Goal: Complete application form

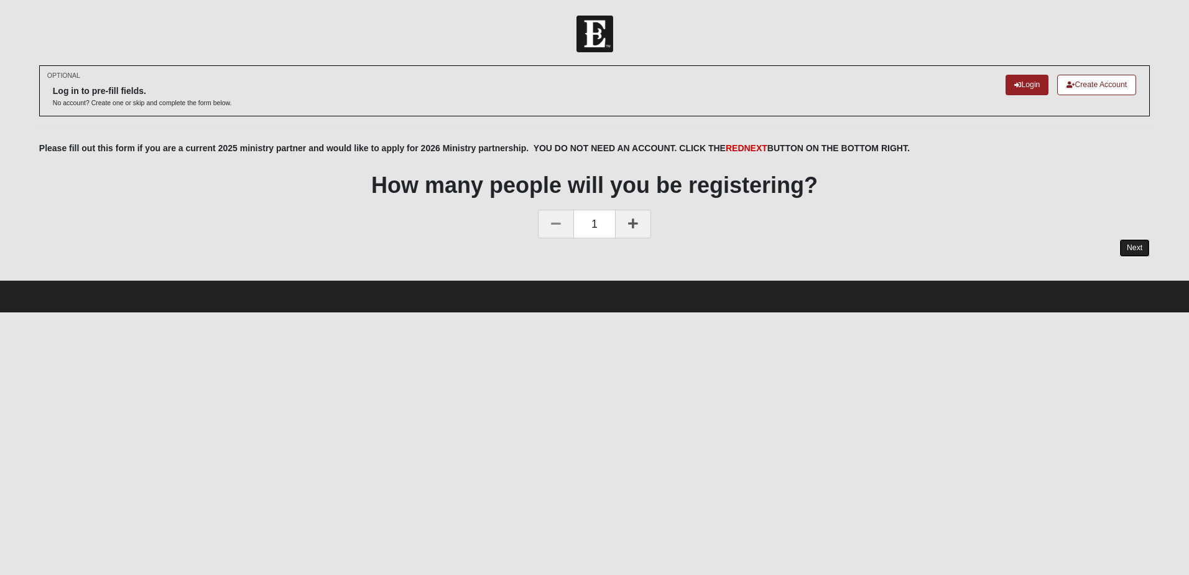
click at [1139, 251] on link "Next" at bounding box center [1135, 248] width 30 height 18
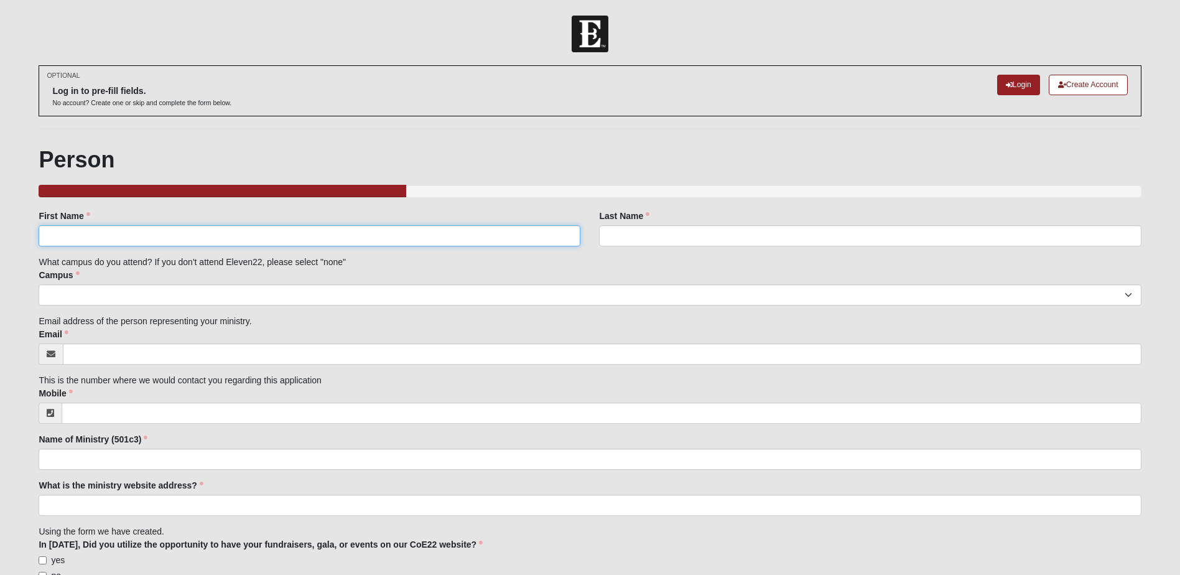
click at [343, 239] on input "First Name" at bounding box center [310, 235] width 542 height 21
type input "[PERSON_NAME]"
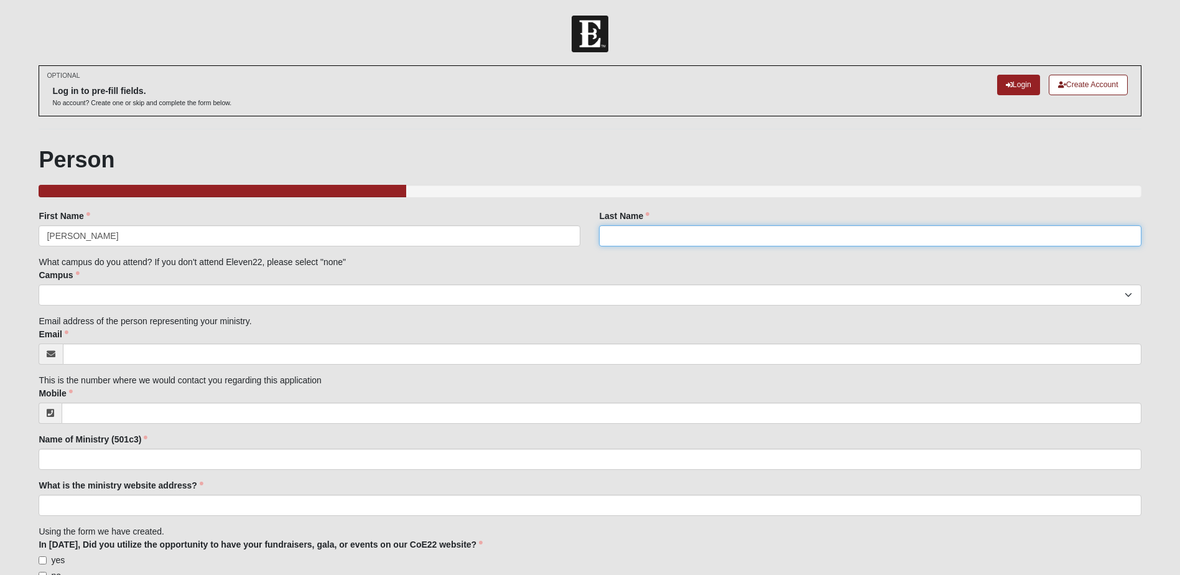
type input "[PERSON_NAME]"
type input "[EMAIL_ADDRESS][DOMAIN_NAME]"
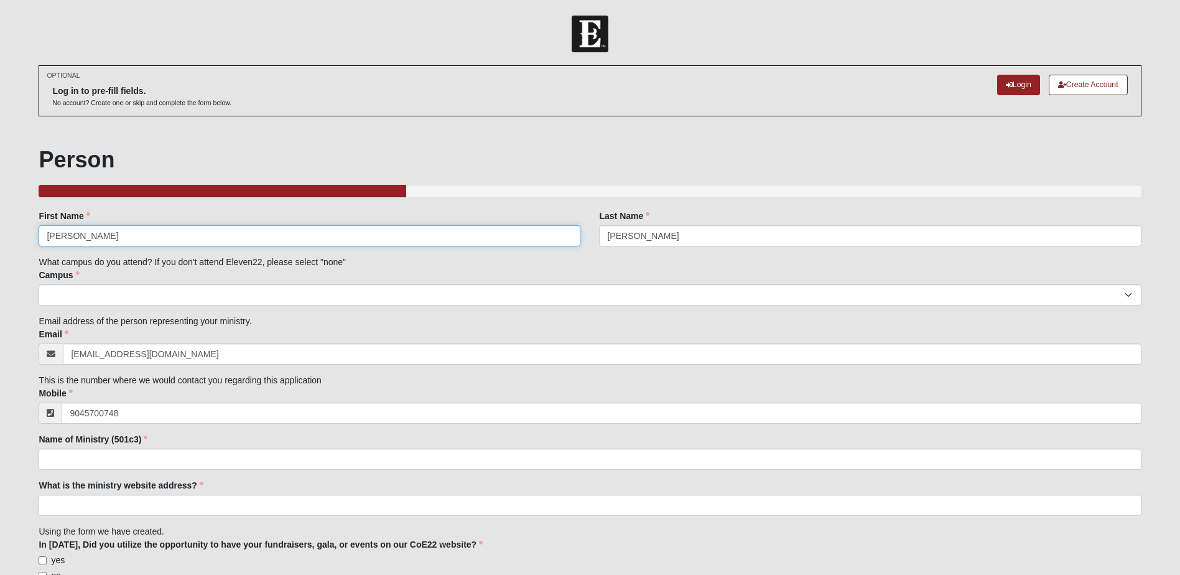
type input "[PHONE_NUMBER]"
click at [315, 297] on select "Arlington Baymeadows Eleven22 Online [PERSON_NAME][GEOGRAPHIC_DATA] Jesup [GEOG…" at bounding box center [590, 294] width 1102 height 21
select select "14"
click at [39, 284] on select "Arlington Baymeadows Eleven22 Online [PERSON_NAME][GEOGRAPHIC_DATA] Jesup [GEOG…" at bounding box center [590, 294] width 1102 height 21
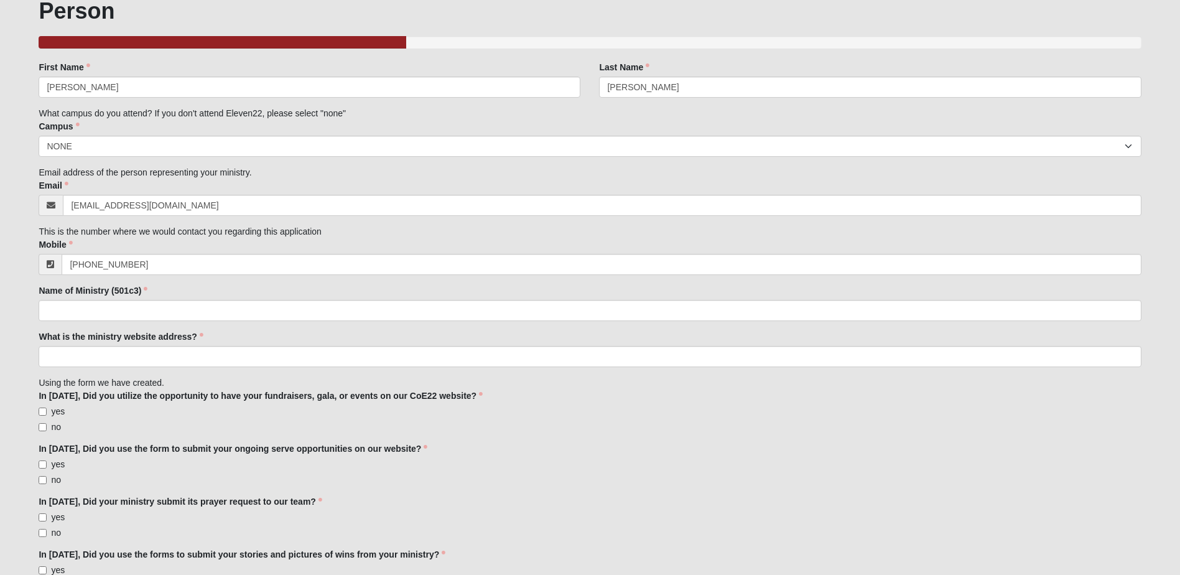
scroll to position [187, 0]
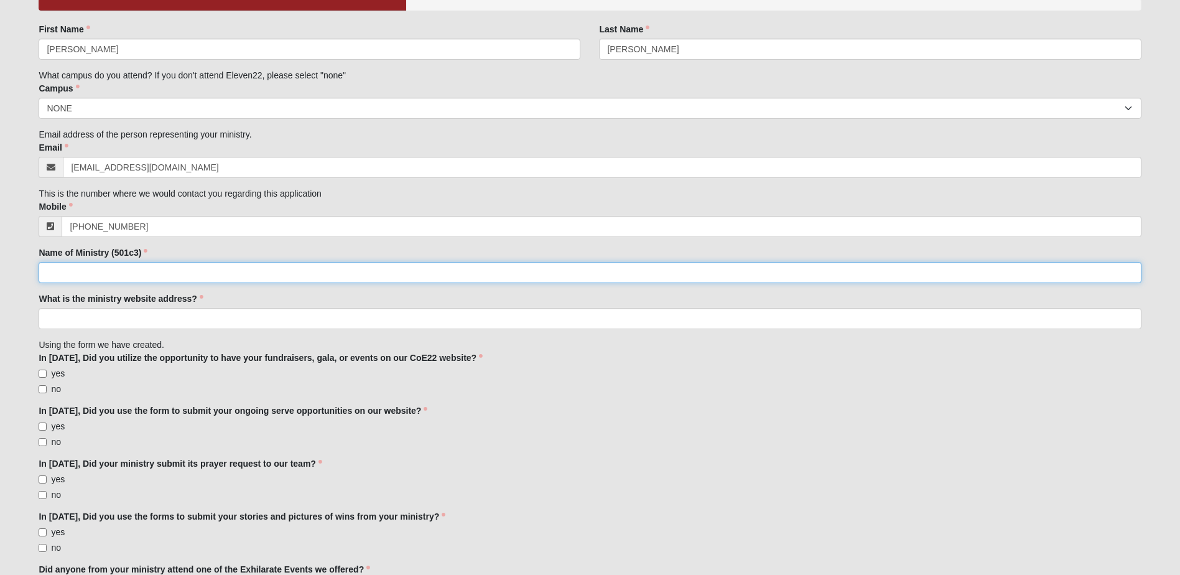
click at [136, 268] on input "Name of Ministry (501c3)" at bounding box center [590, 272] width 1102 height 21
type input "First Coast Women's Services"
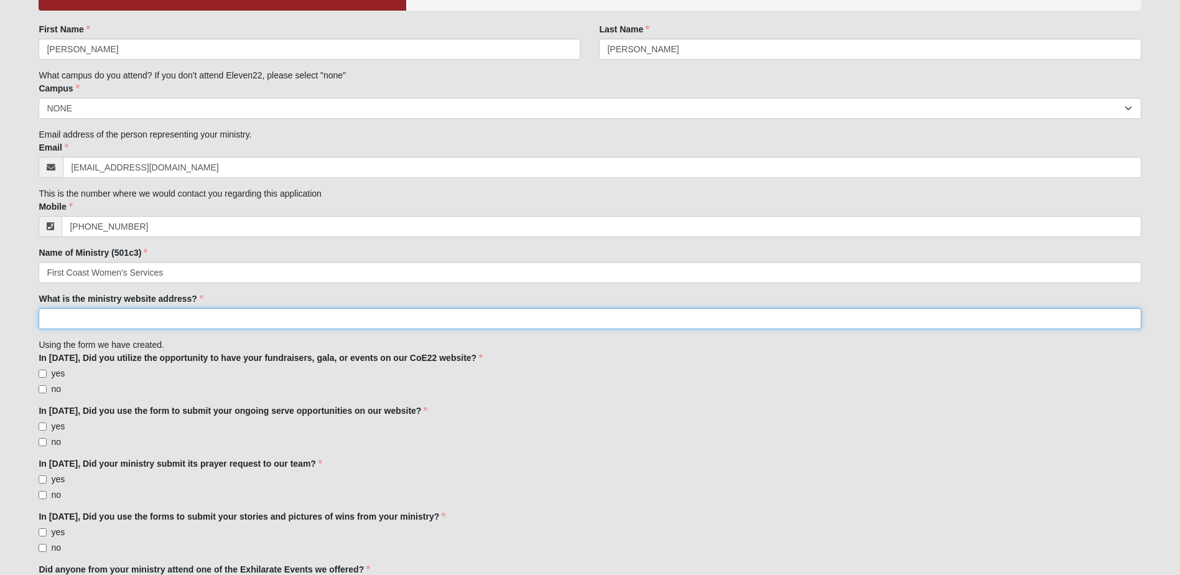
click at [160, 318] on input "What is the ministry website address?" at bounding box center [590, 318] width 1102 height 21
type input "[DOMAIN_NAME]"
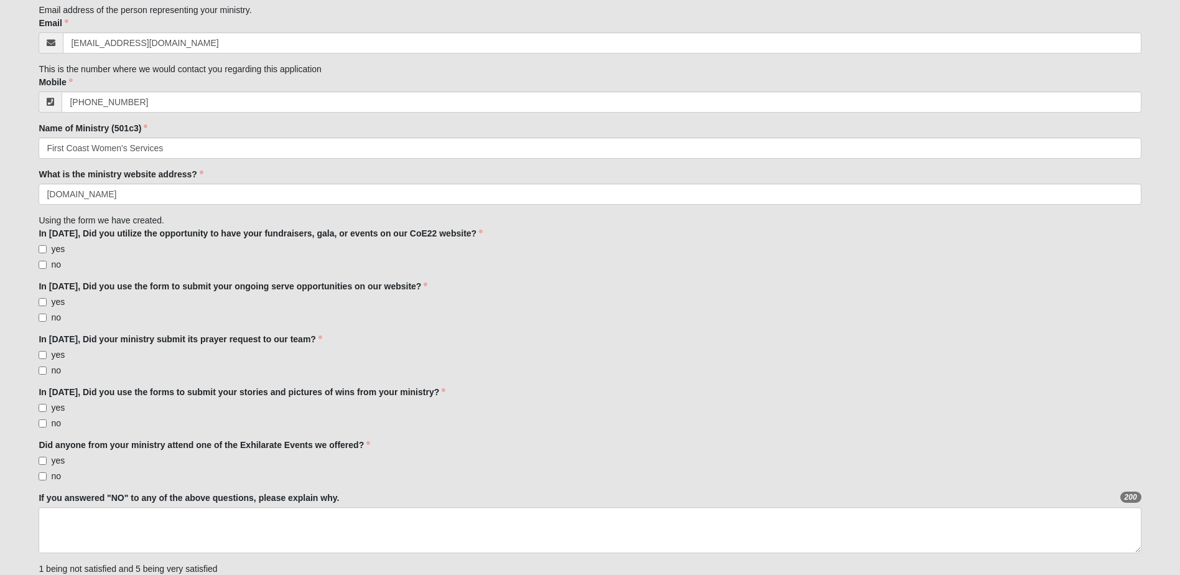
scroll to position [373, 0]
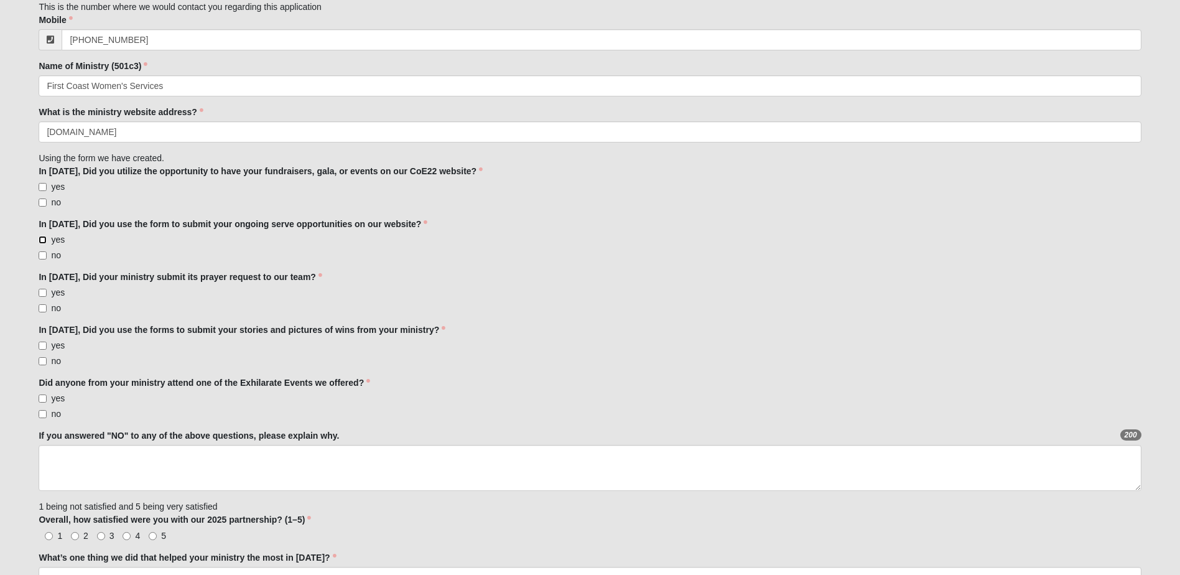
click at [44, 241] on input "yes" at bounding box center [43, 240] width 8 height 8
checkbox input "true"
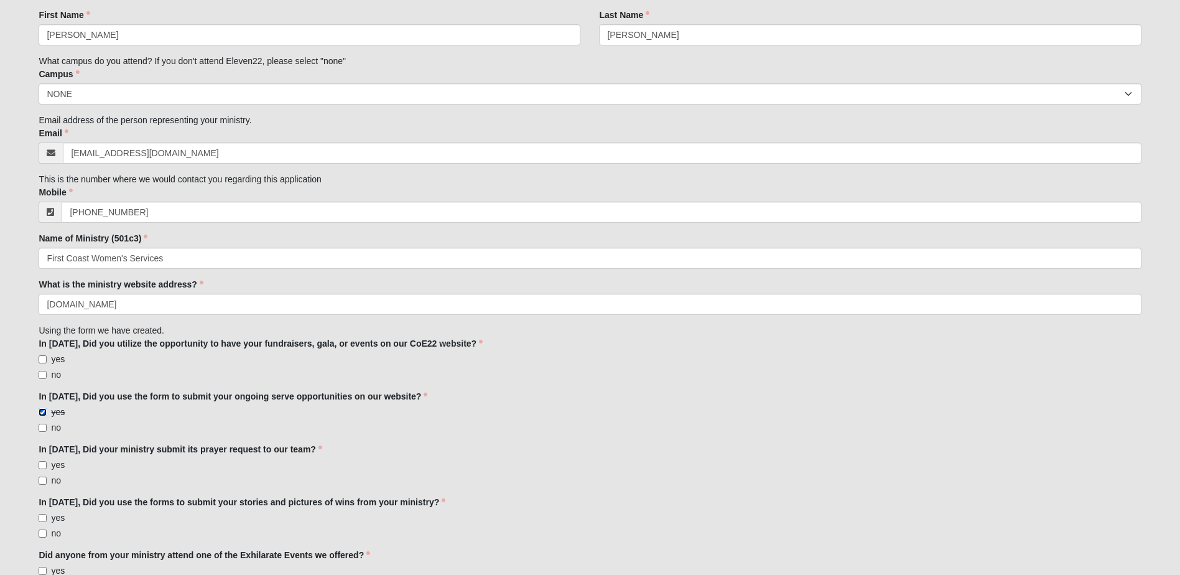
scroll to position [3, 0]
